Goal: Information Seeking & Learning: Compare options

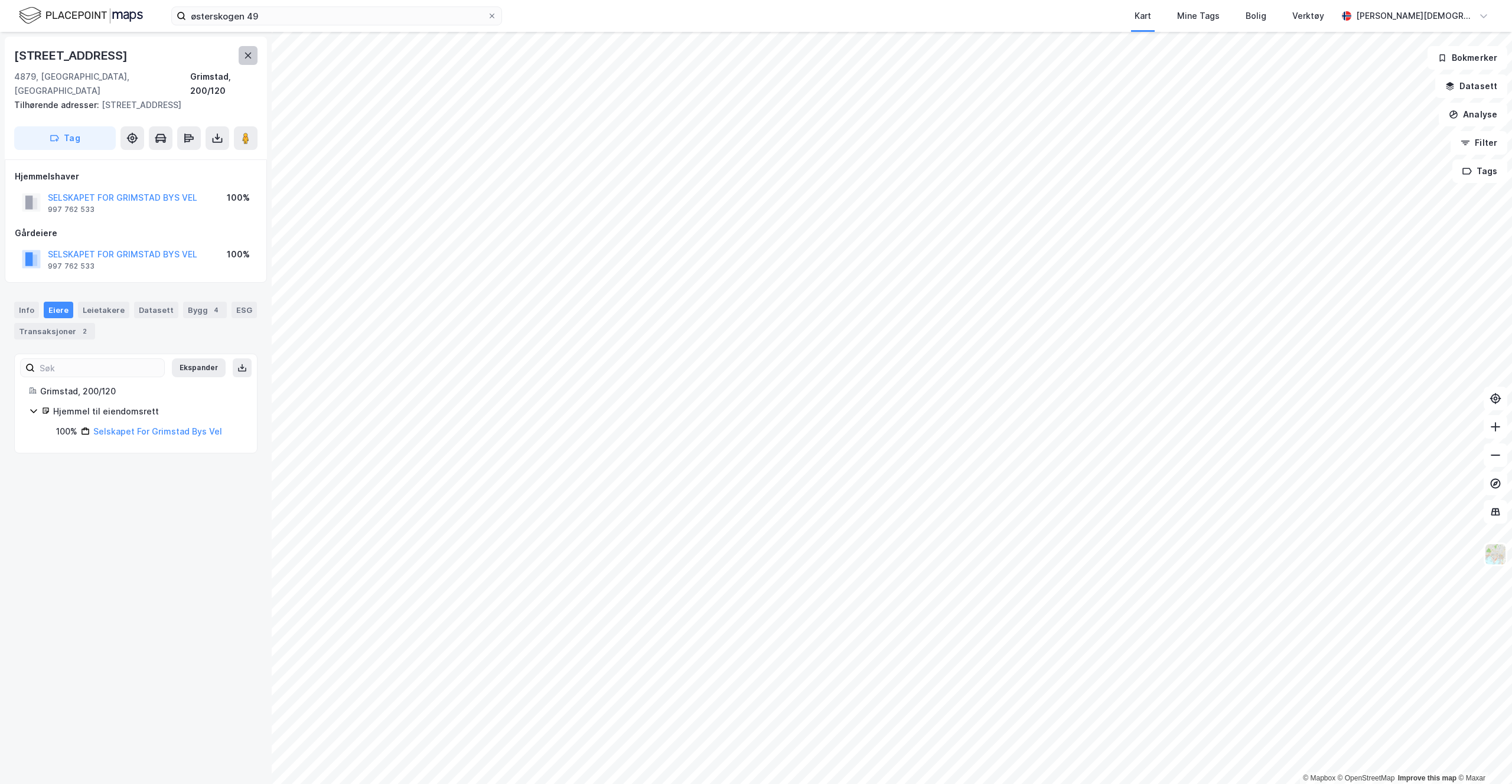
click at [246, 55] on icon at bounding box center [248, 55] width 10 height 10
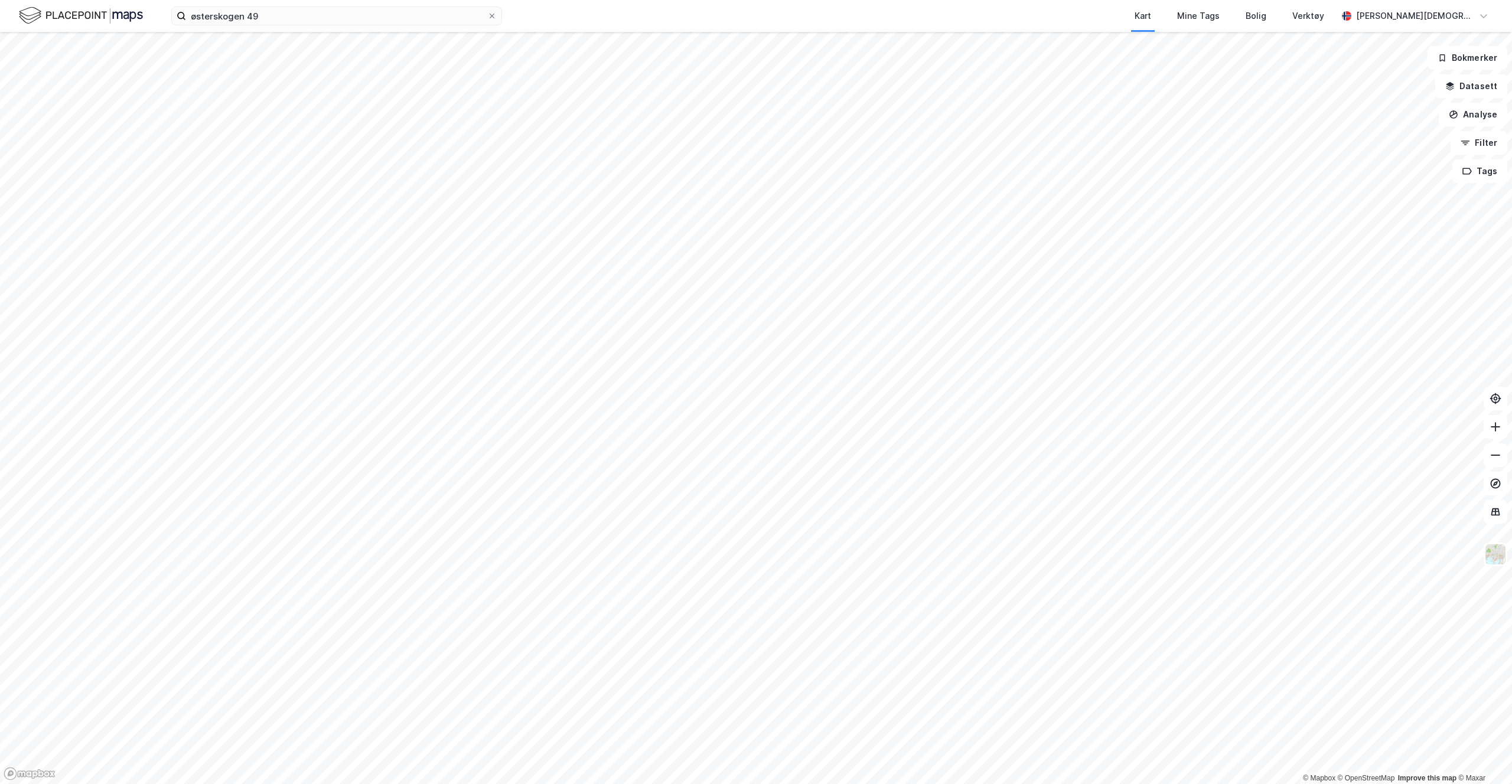
click at [50, 22] on img at bounding box center [81, 16] width 124 height 21
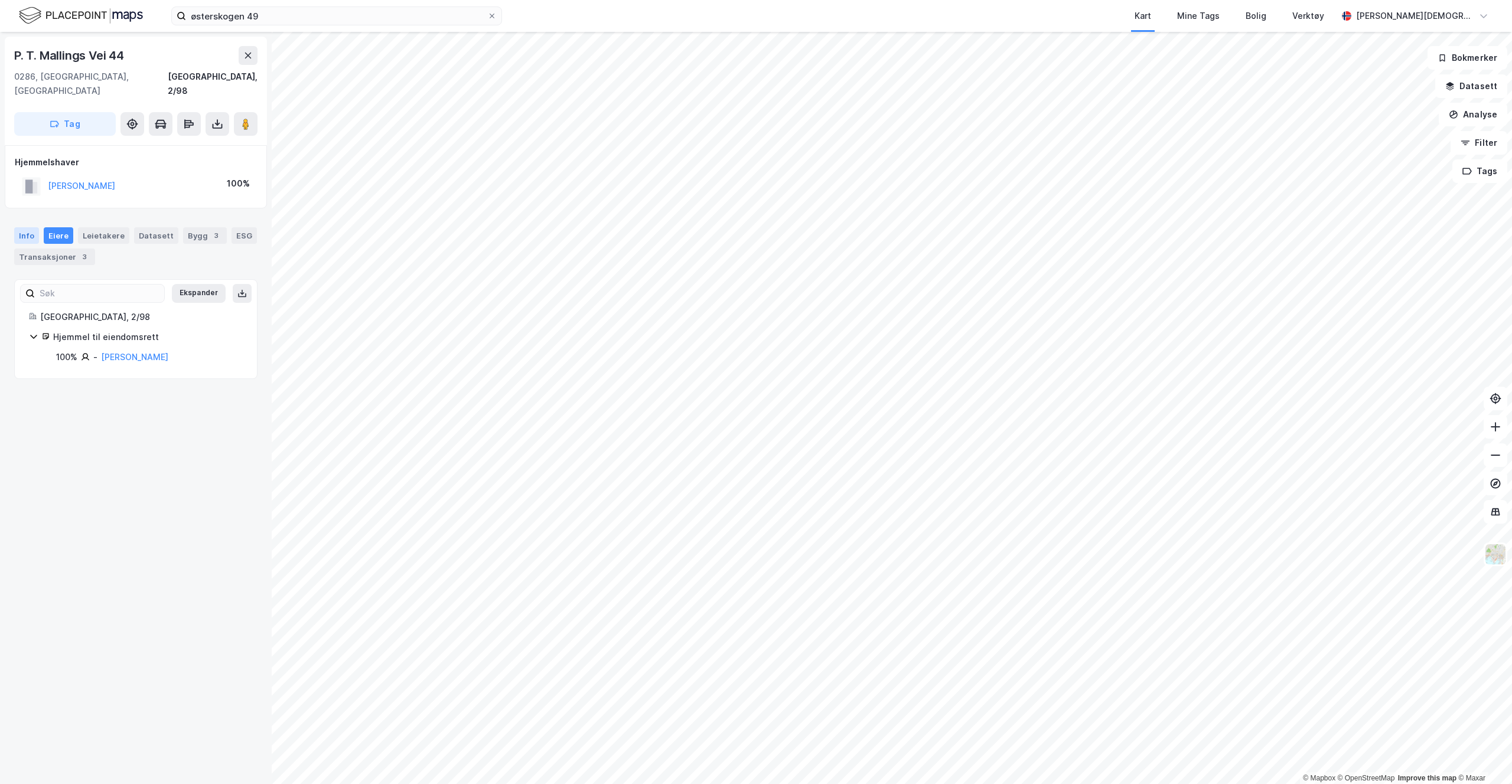
click at [33, 227] on div "Info" at bounding box center [26, 235] width 25 height 16
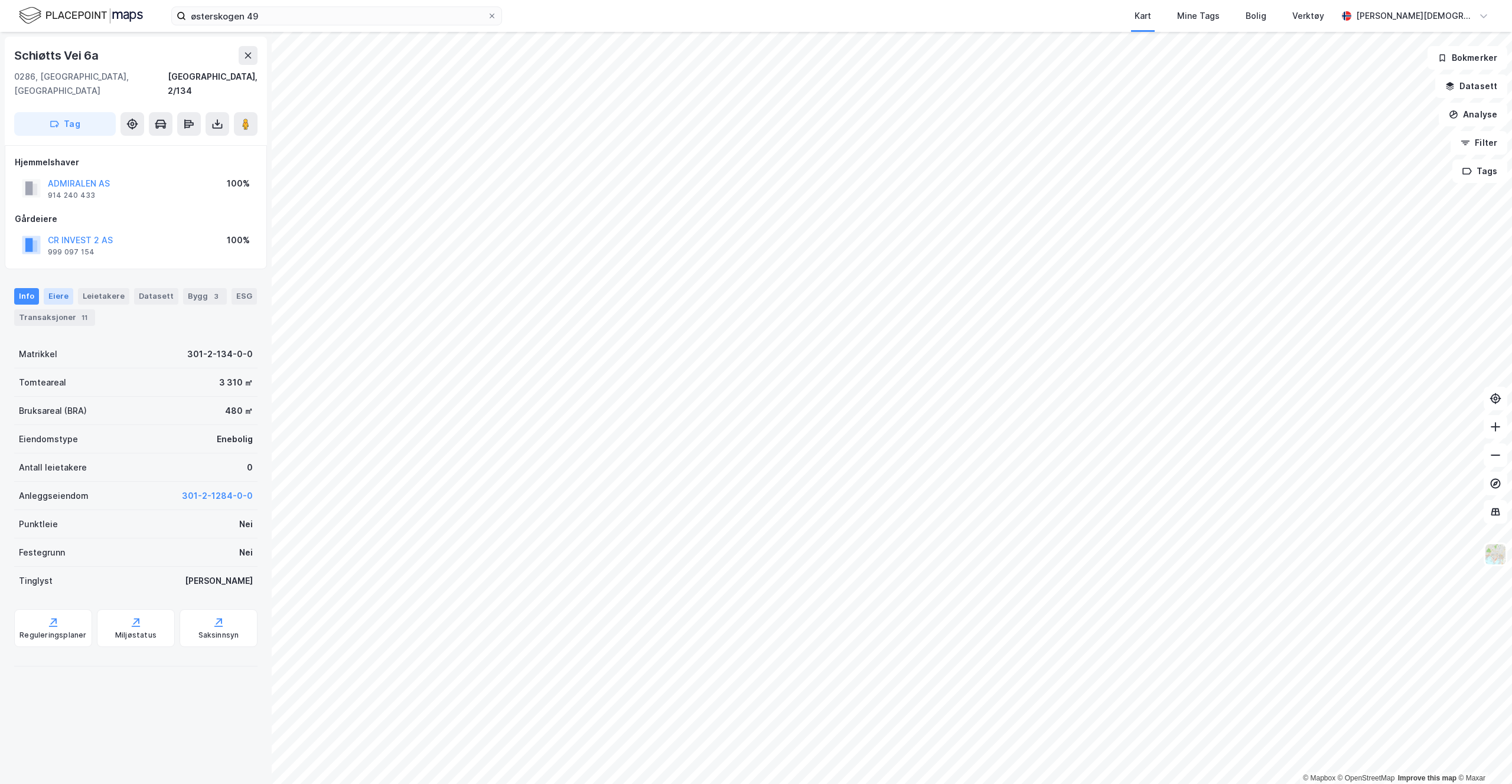
click at [65, 288] on div "Eiere" at bounding box center [58, 296] width 29 height 16
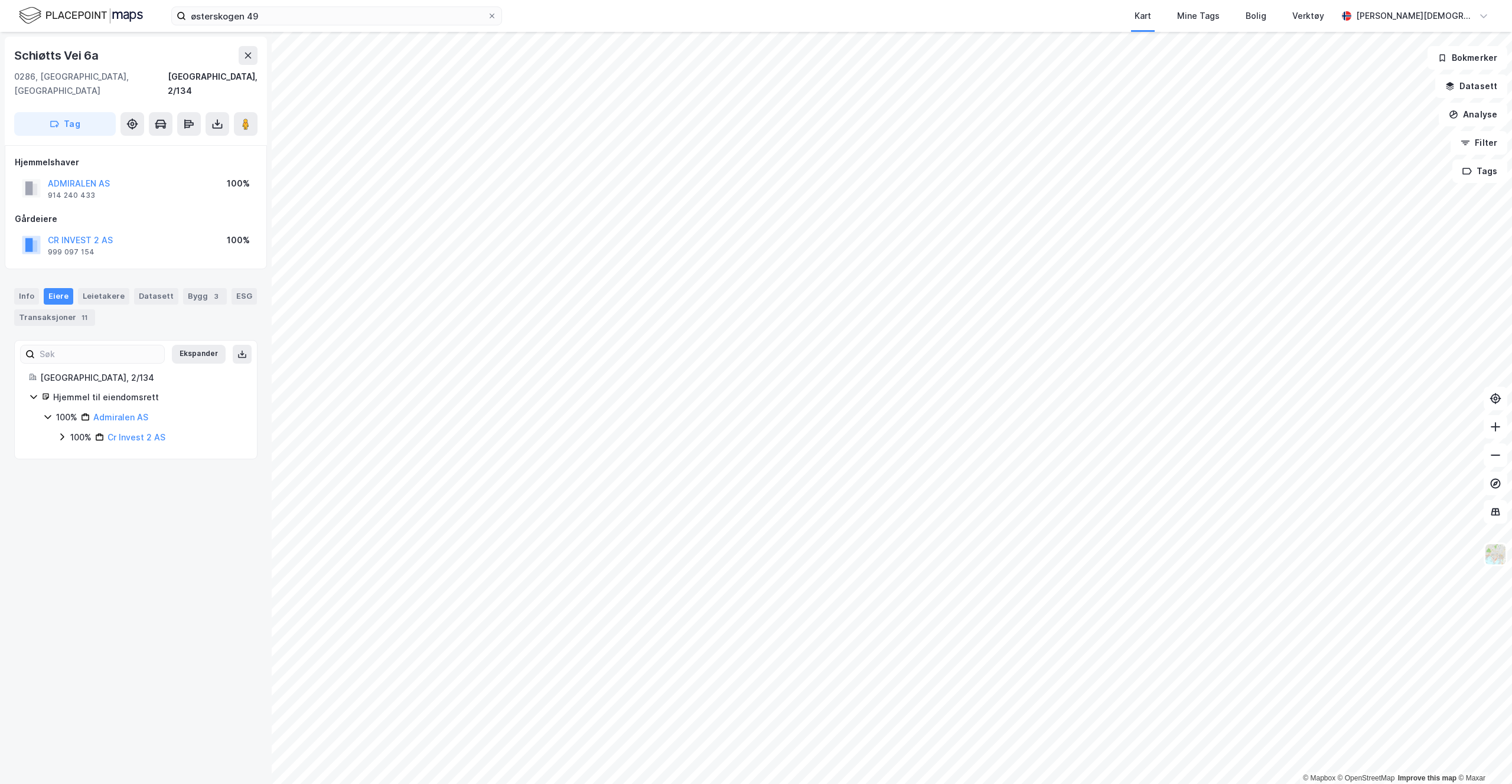
click at [86, 430] on div "100%" at bounding box center [81, 437] width 21 height 14
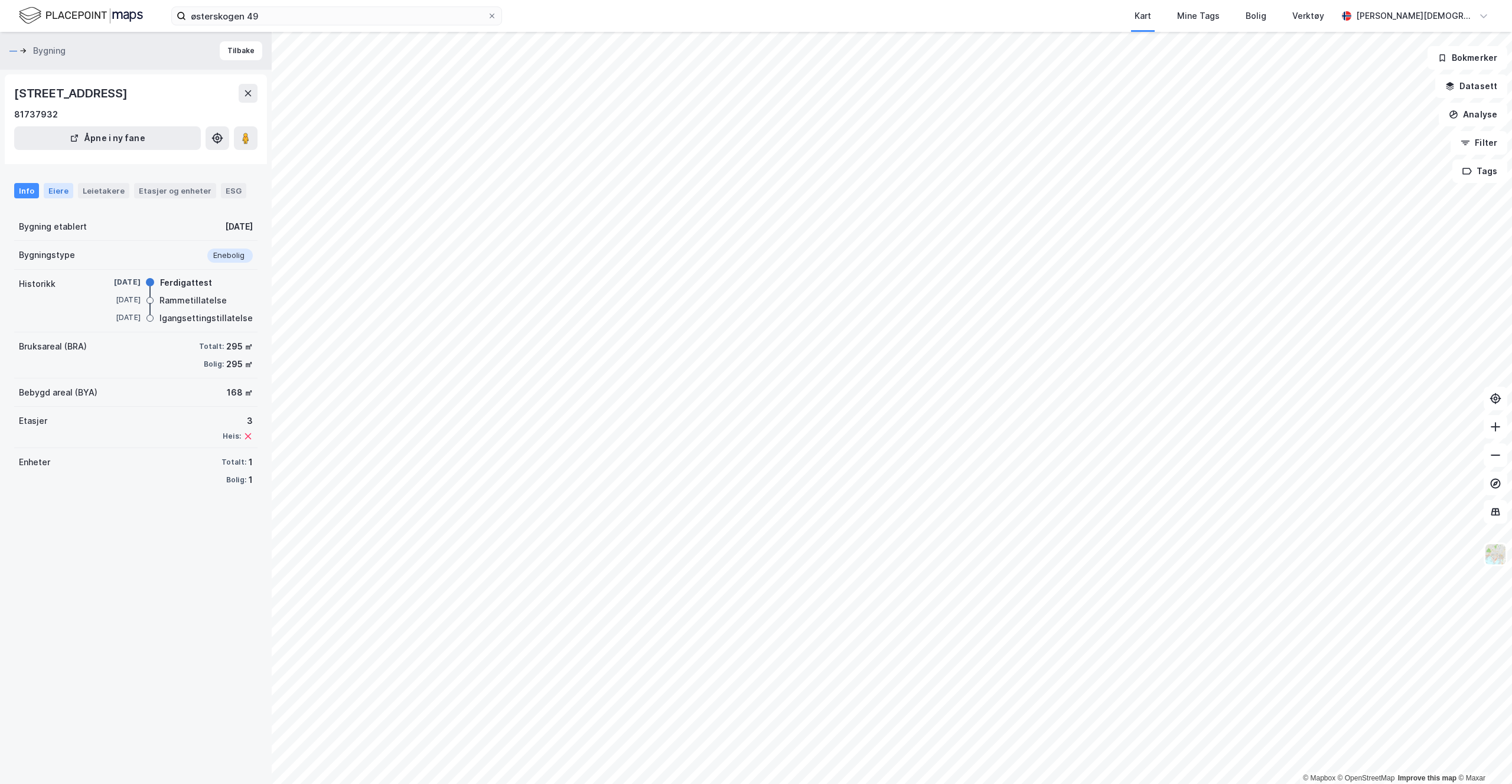
click at [50, 194] on div "Eiere" at bounding box center [58, 191] width 29 height 16
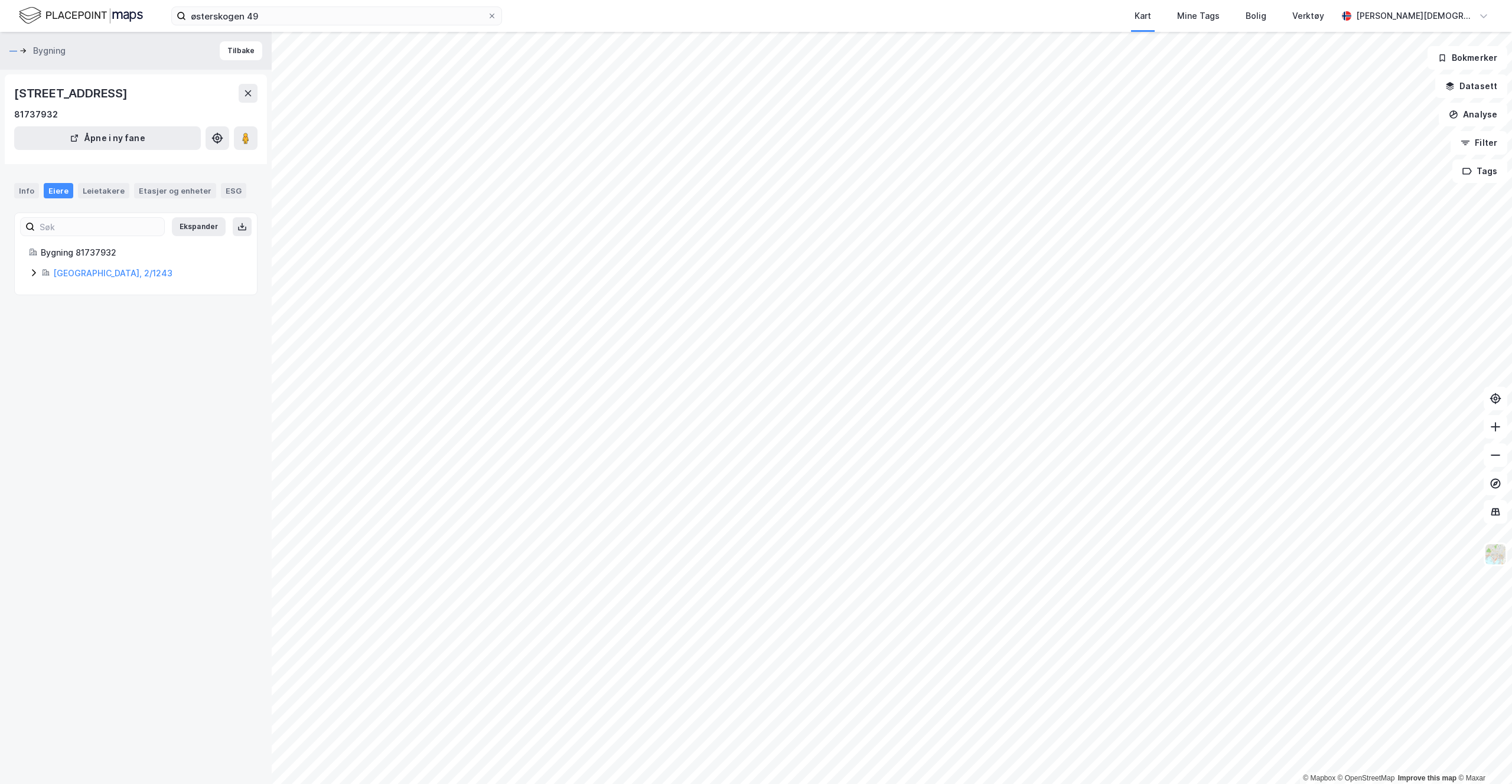
click at [43, 274] on icon at bounding box center [46, 272] width 7 height 7
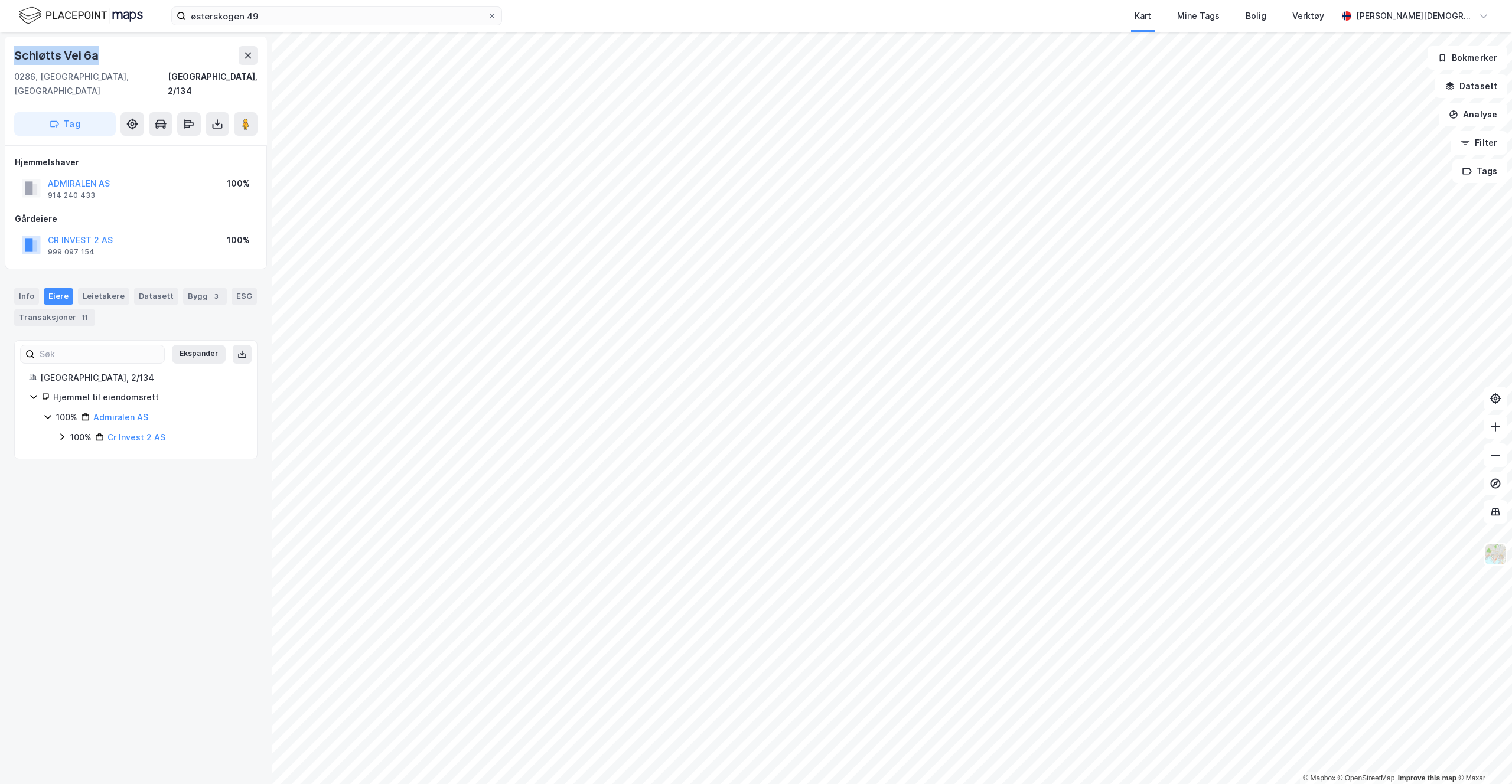
drag, startPoint x: 116, startPoint y: 62, endPoint x: 17, endPoint y: 55, distance: 99.2
click at [16, 49] on div "Schiøtts Vei 6a" at bounding box center [135, 55] width 243 height 19
copy div "Schiøtts Vei 6a"
drag, startPoint x: 494, startPoint y: 19, endPoint x: 435, endPoint y: 17, distance: 59.0
click at [494, 19] on icon at bounding box center [491, 16] width 7 height 7
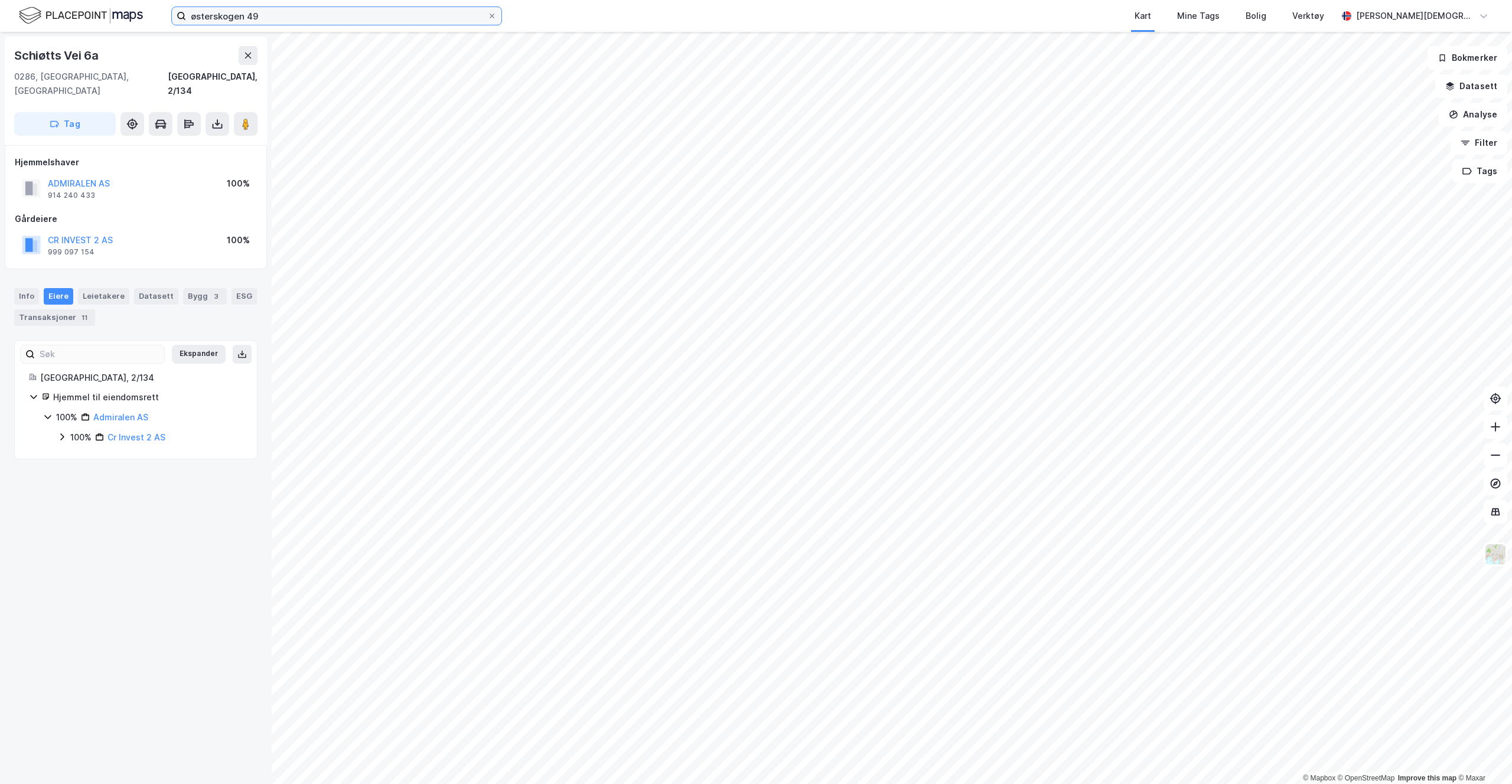
click at [488, 19] on input "østerskogen 49" at bounding box center [336, 16] width 301 height 18
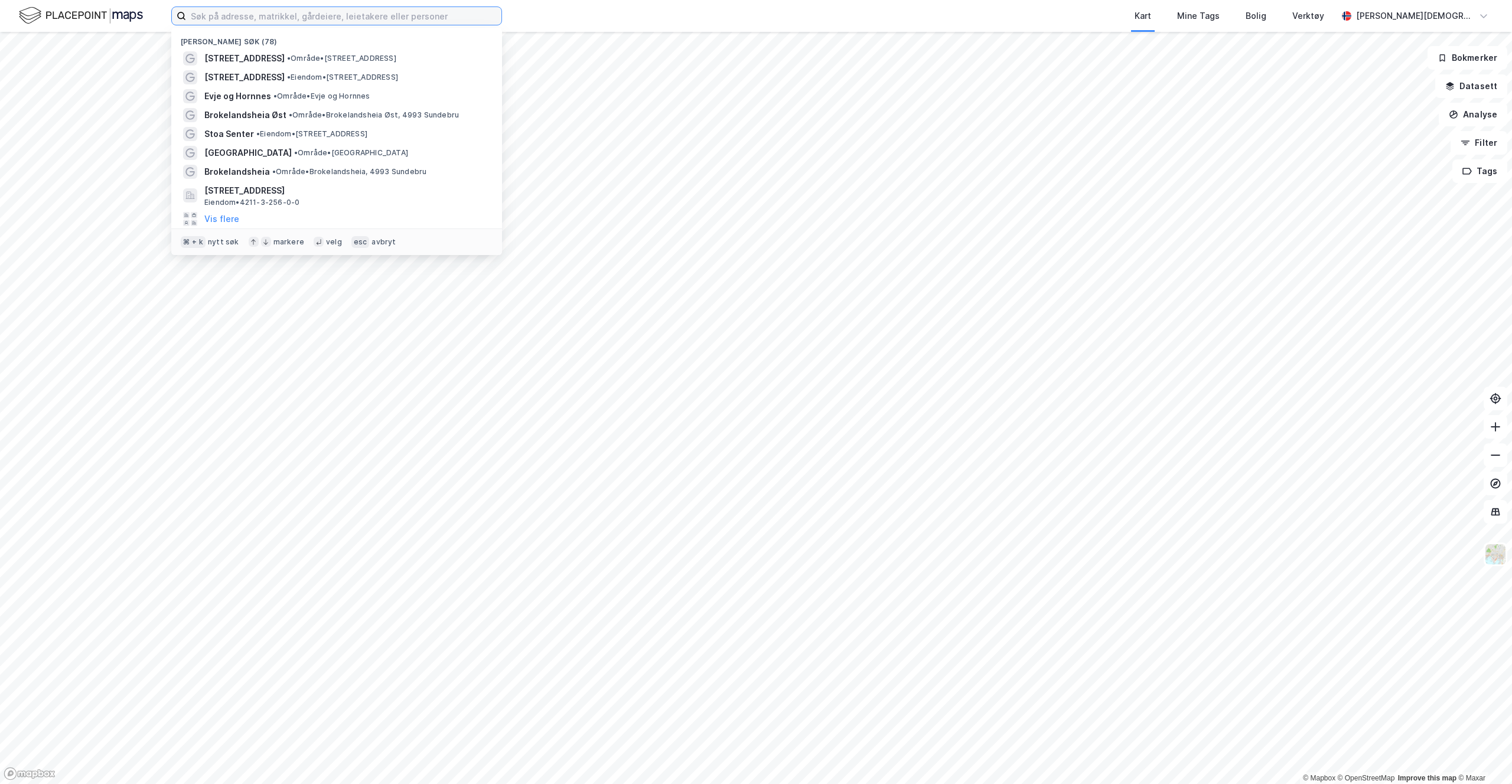
click at [435, 17] on input at bounding box center [344, 16] width 316 height 18
paste input "Dr. Natvigs vei 6, 1397 [GEOGRAPHIC_DATA]"
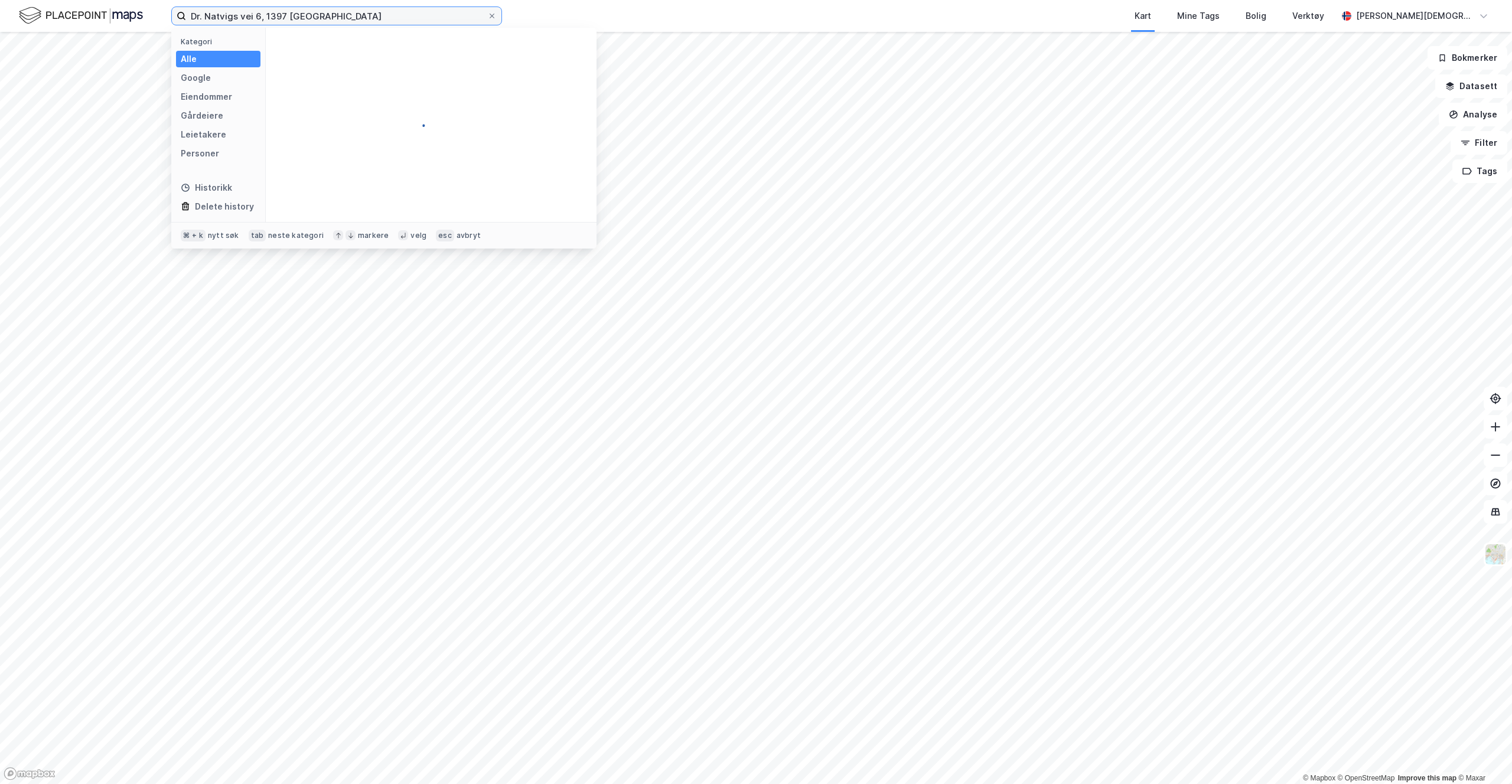
type input "Dr. Natvigs vei 6, 1397 [GEOGRAPHIC_DATA]"
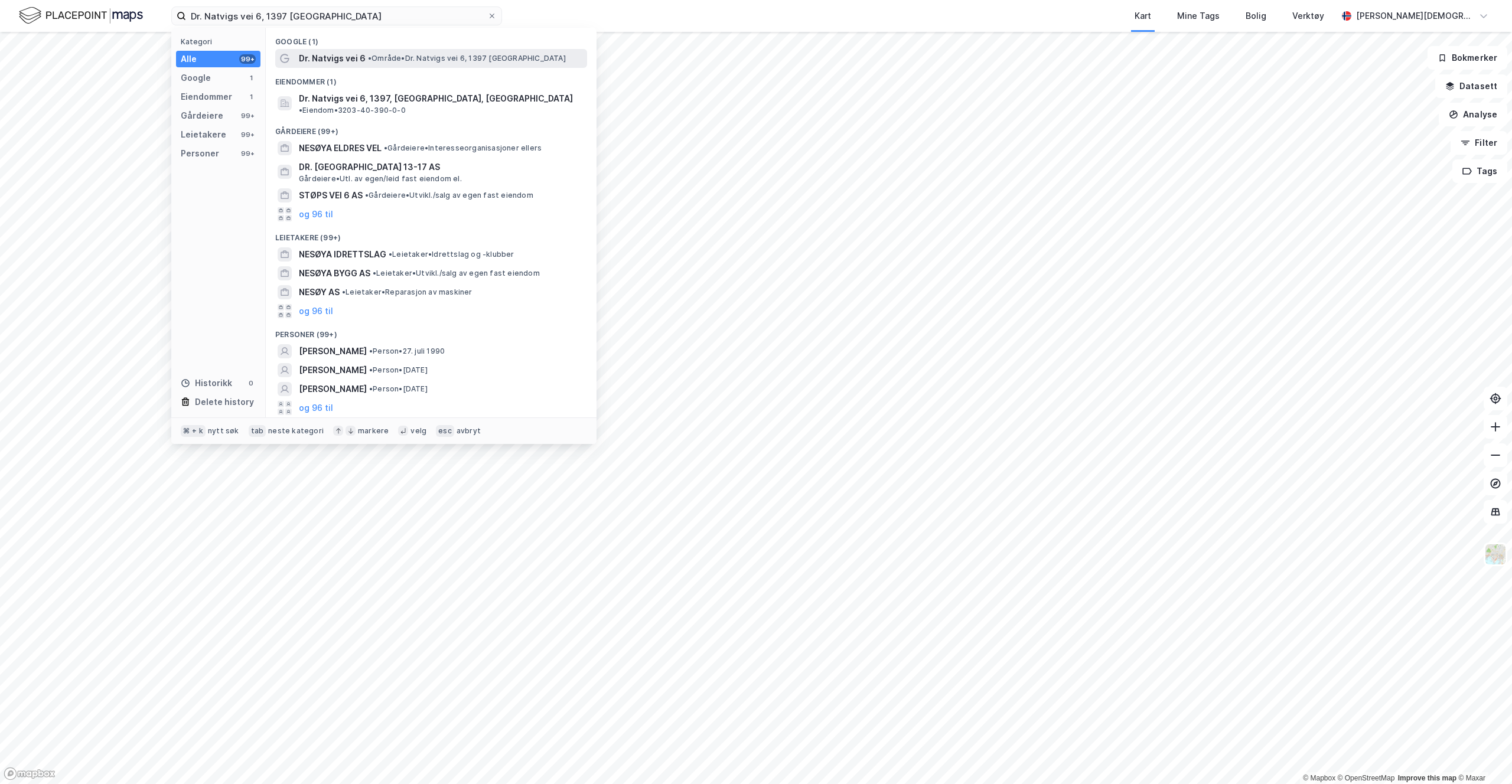
click at [425, 60] on span "• Område • Dr. Natvigs vei 6, 1397 [GEOGRAPHIC_DATA]" at bounding box center [467, 58] width 198 height 10
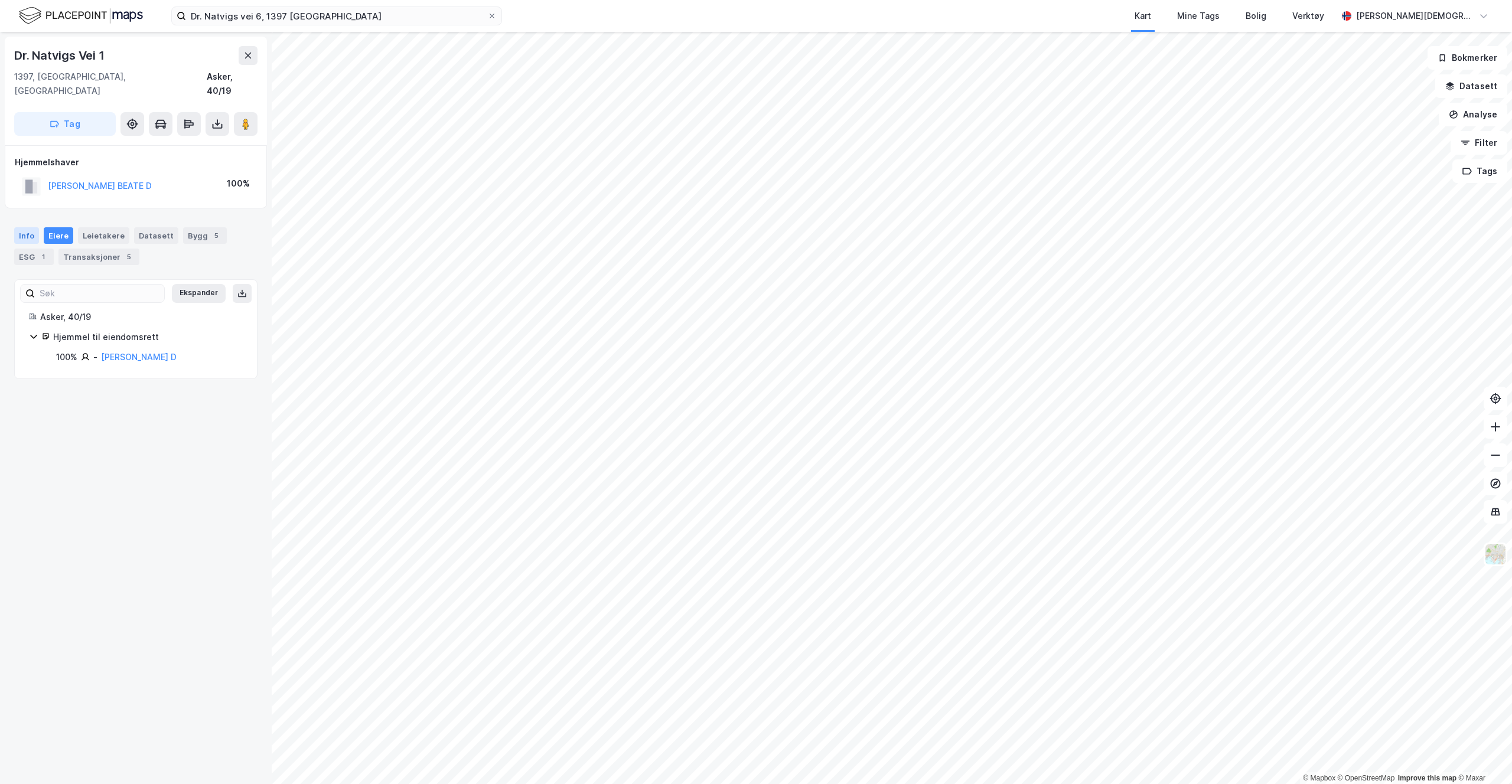
click at [19, 227] on div "Info" at bounding box center [26, 235] width 25 height 16
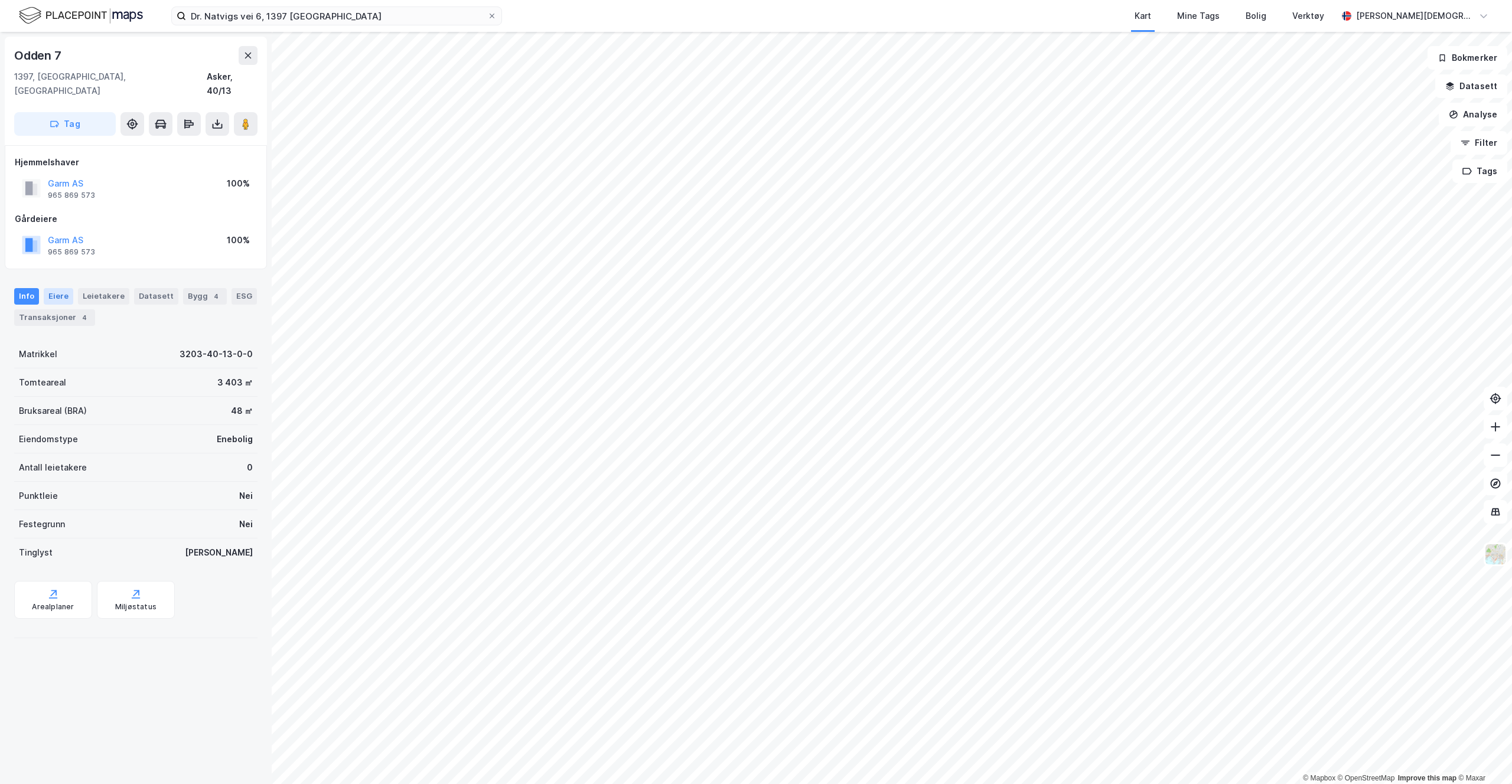
click at [58, 288] on div "Eiere" at bounding box center [58, 296] width 29 height 16
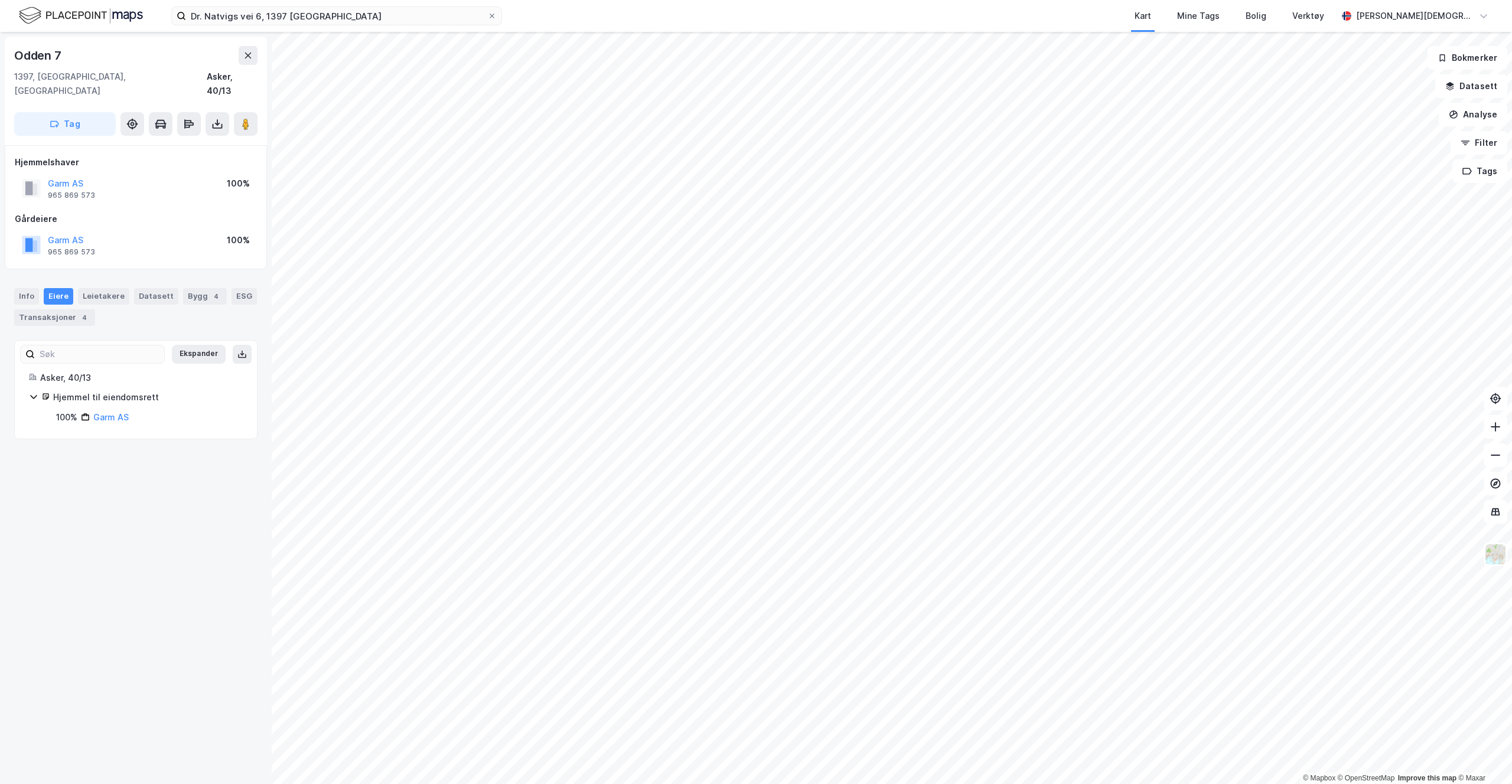
click at [64, 410] on div "100%" at bounding box center [67, 417] width 21 height 14
click at [65, 410] on div "100%" at bounding box center [67, 417] width 21 height 14
click at [120, 412] on link "Garm AS" at bounding box center [111, 416] width 35 height 10
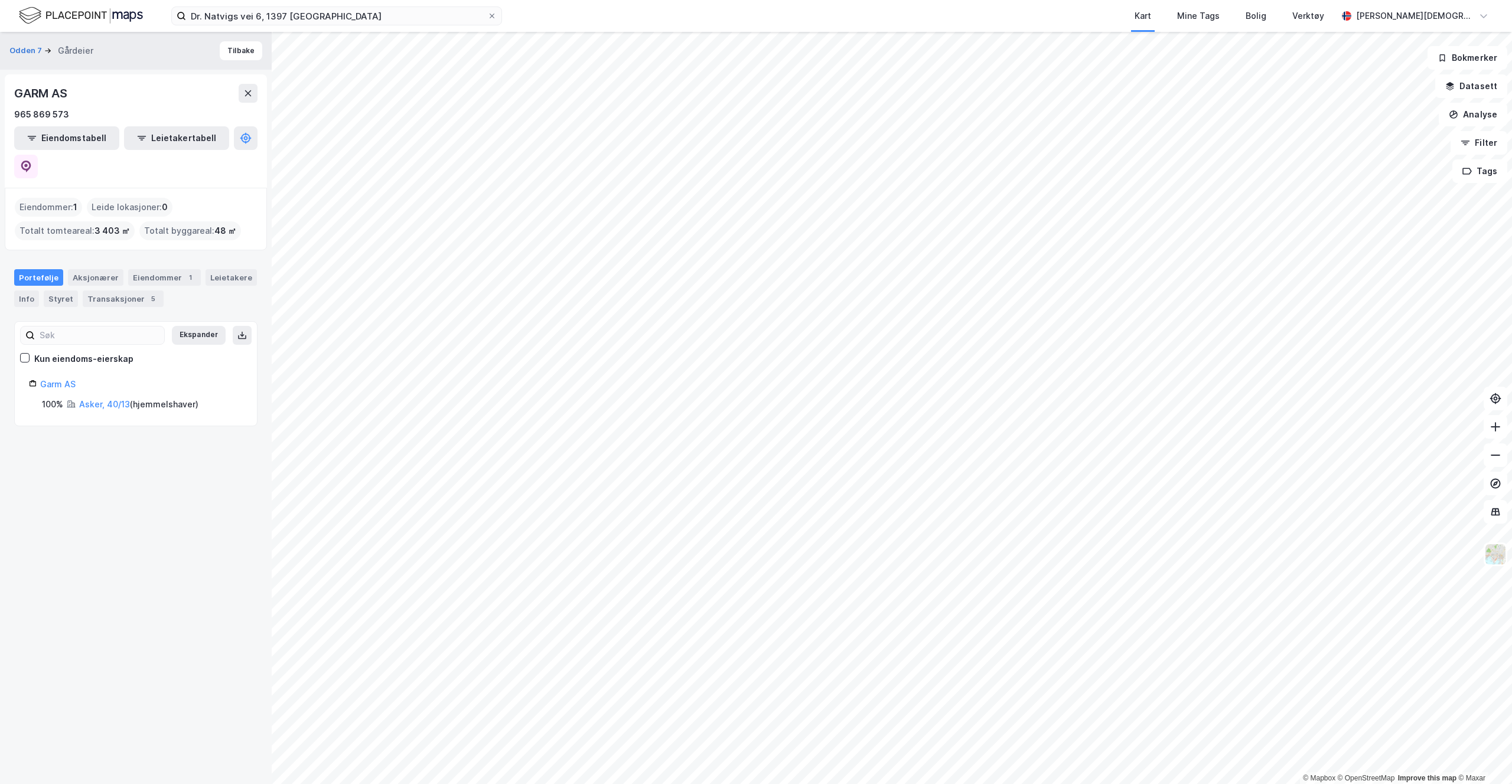
click at [56, 398] on div "100%" at bounding box center [52, 404] width 21 height 14
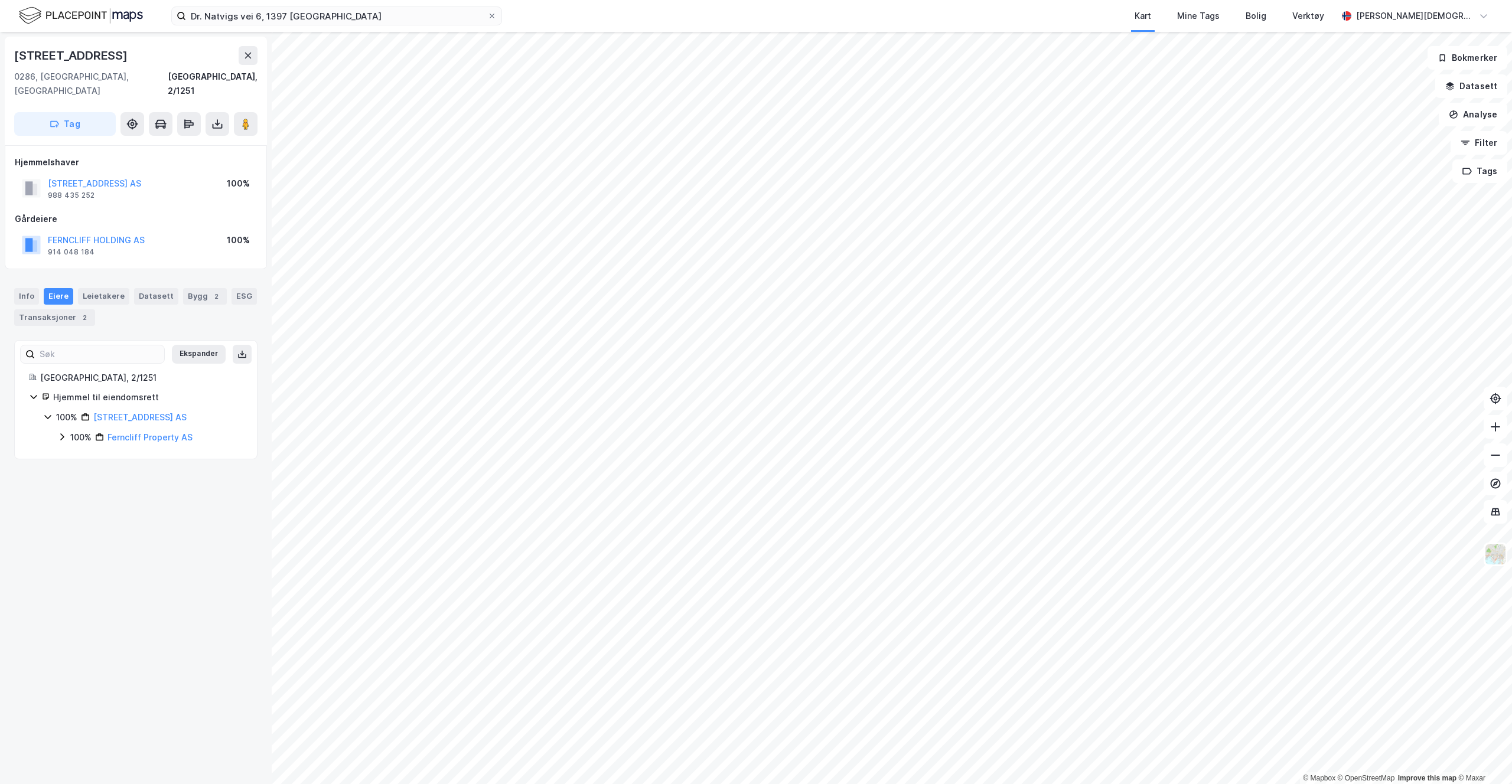
click at [49, 427] on div "100% Bygdøynesveien 33 37 AS 100% Ferncliff Property AS" at bounding box center [143, 428] width 200 height 34
click at [75, 430] on div "100%" at bounding box center [81, 437] width 21 height 14
click at [84, 451] on div "100%" at bounding box center [95, 457] width 21 height 14
click at [89, 473] on icon at bounding box center [90, 476] width 4 height 7
click at [102, 490] on div "100% - Spetalen [PERSON_NAME]" at bounding box center [170, 504] width 143 height 28
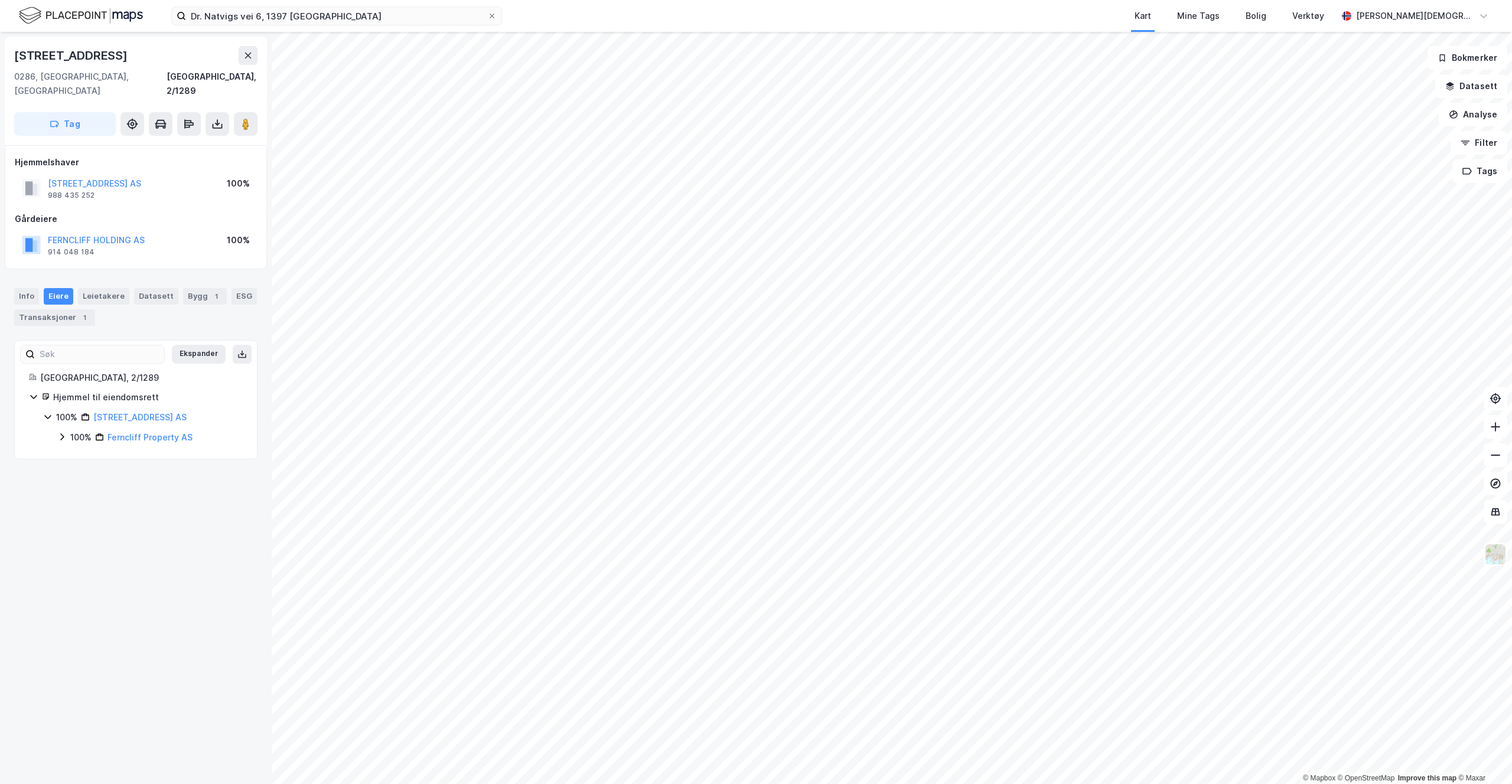
click at [87, 430] on div "100%" at bounding box center [81, 437] width 21 height 14
click at [86, 451] on div "100%" at bounding box center [95, 457] width 21 height 14
click at [87, 472] on icon at bounding box center [90, 477] width 10 height 10
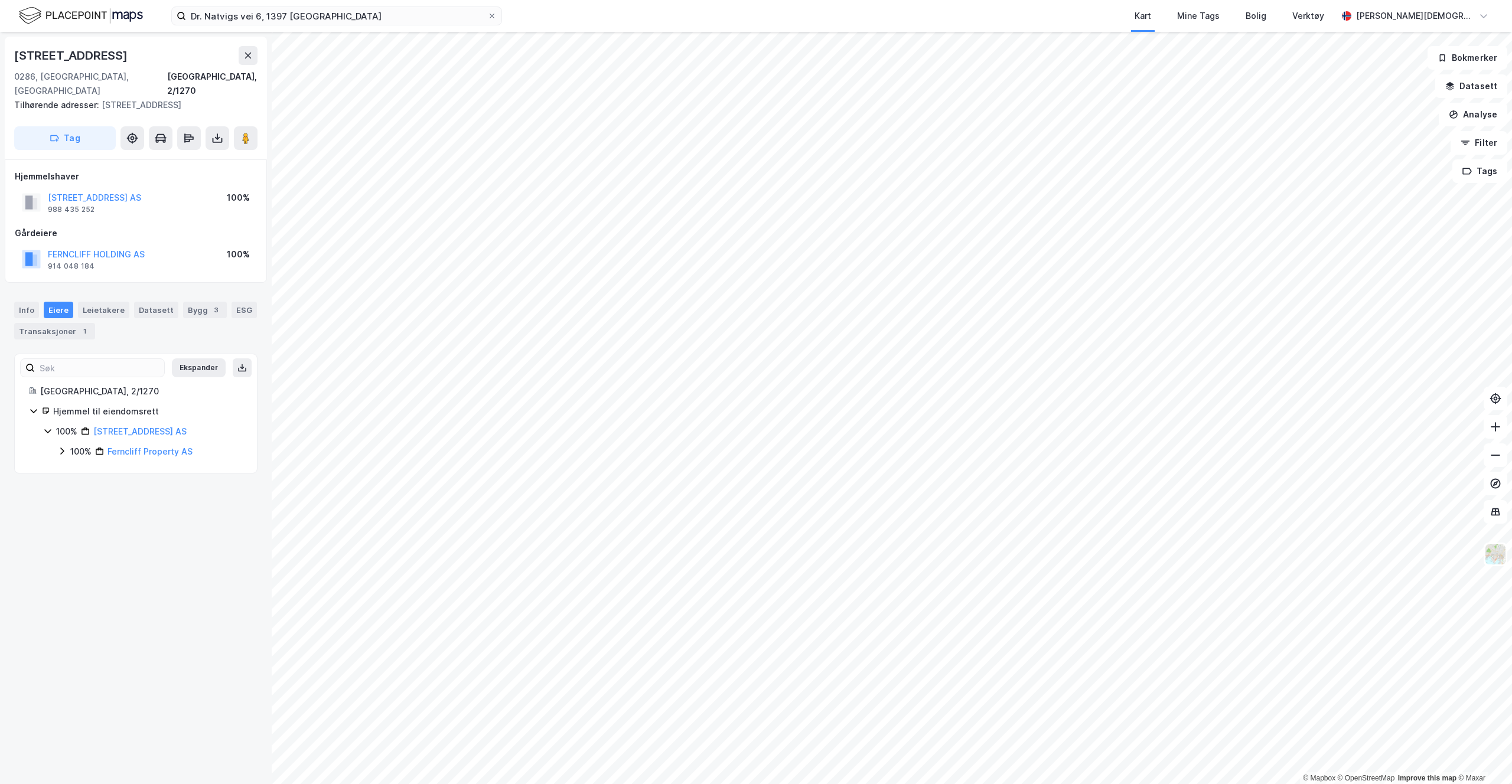
click at [77, 445] on div "100%" at bounding box center [81, 451] width 21 height 14
click at [82, 465] on div "100% Ferncliff Tih AS" at bounding box center [157, 472] width 171 height 14
drag, startPoint x: 88, startPoint y: 481, endPoint x: 96, endPoint y: 490, distance: 12.0
click at [89, 485] on div "100% Ferncliff Holding AS" at bounding box center [165, 492] width 157 height 14
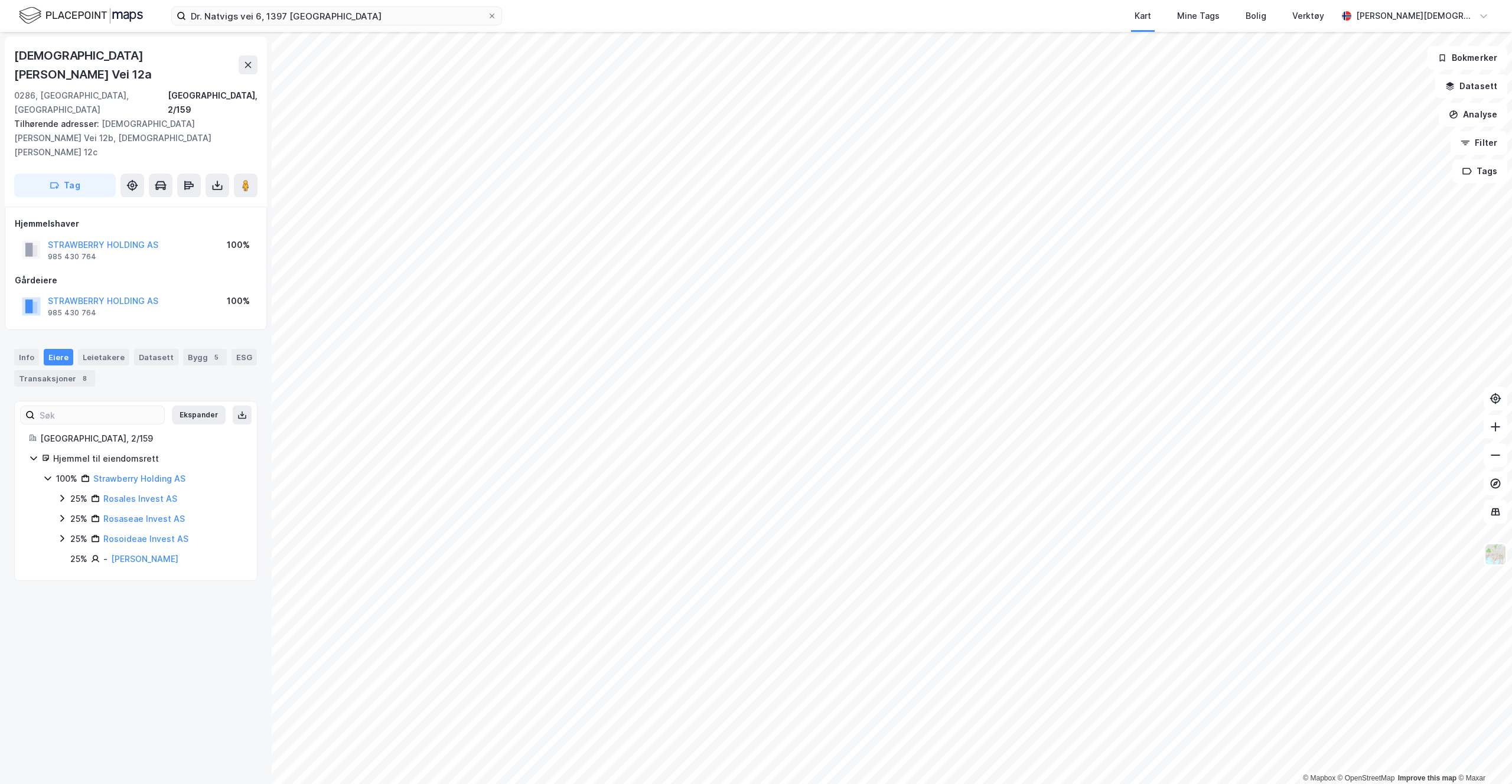
click at [86, 492] on div "25%" at bounding box center [79, 499] width 17 height 14
click at [83, 532] on div "25%" at bounding box center [79, 539] width 17 height 14
click at [79, 572] on div "25%" at bounding box center [79, 578] width 17 height 14
drag, startPoint x: 79, startPoint y: 573, endPoint x: 82, endPoint y: 587, distance: 14.3
click at [79, 612] on div "25%" at bounding box center [79, 619] width 17 height 14
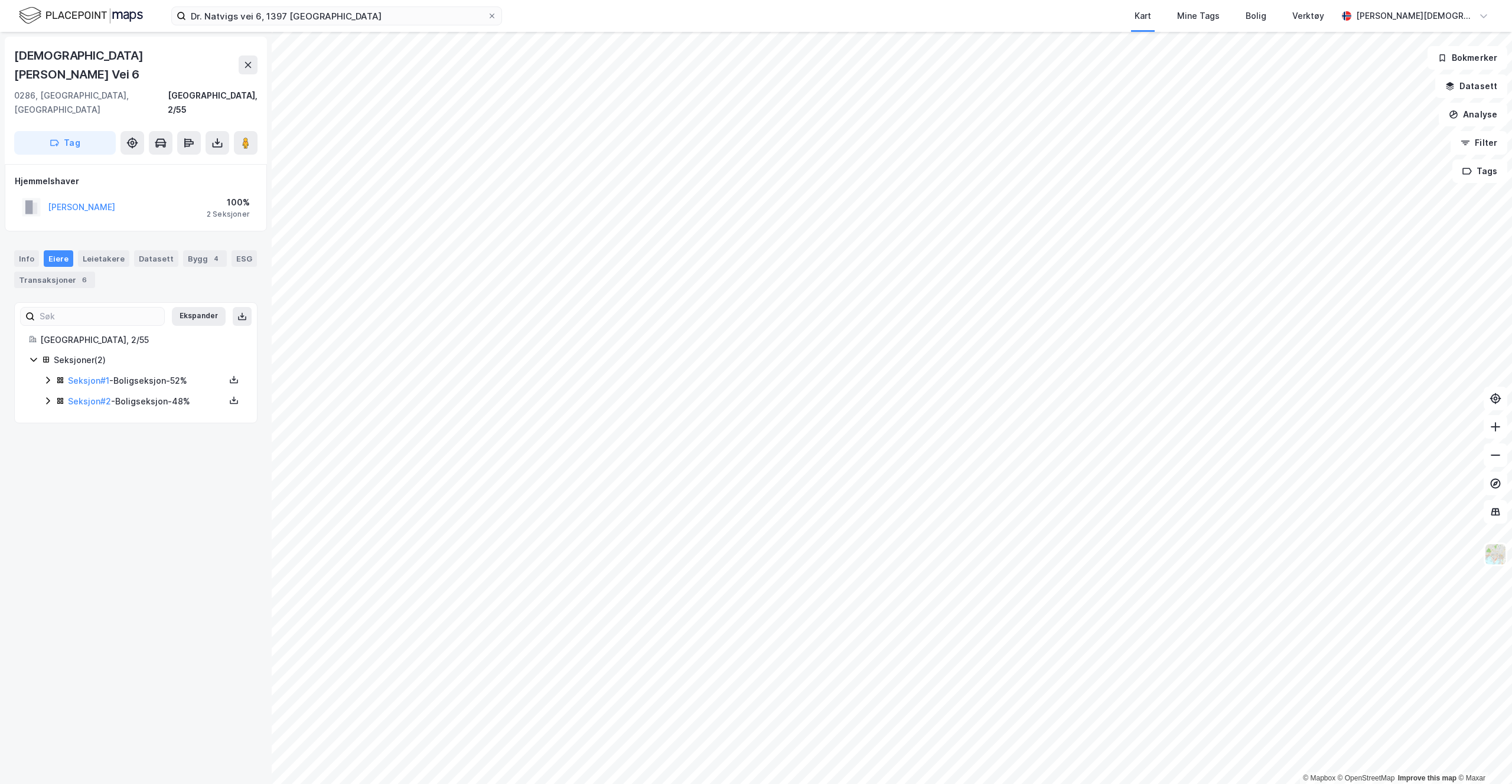
click at [52, 375] on icon at bounding box center [48, 380] width 10 height 10
click at [58, 437] on icon at bounding box center [59, 439] width 3 height 3
